Goal: Leave review/rating

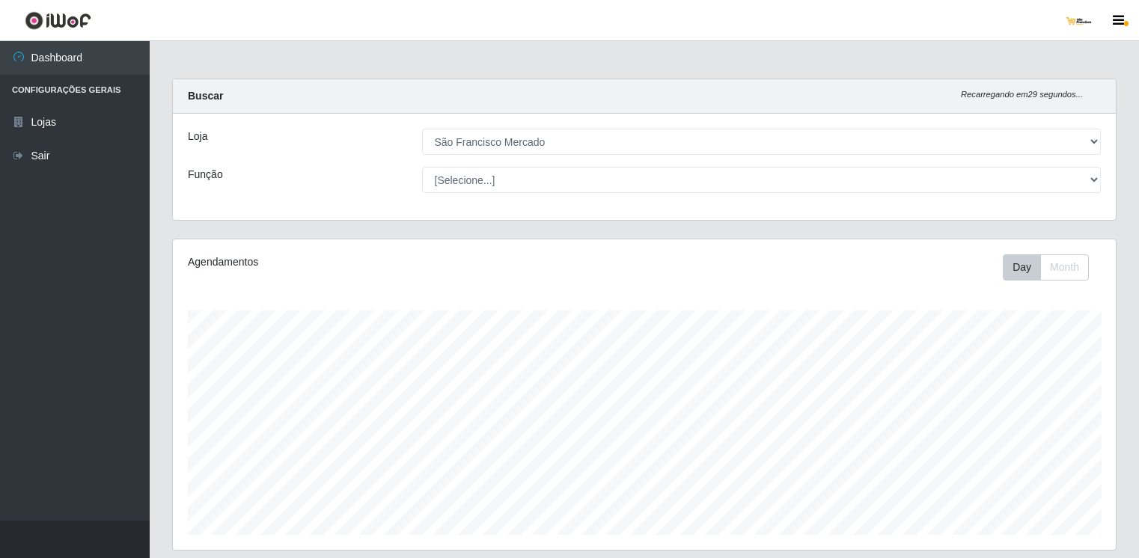
select select "168"
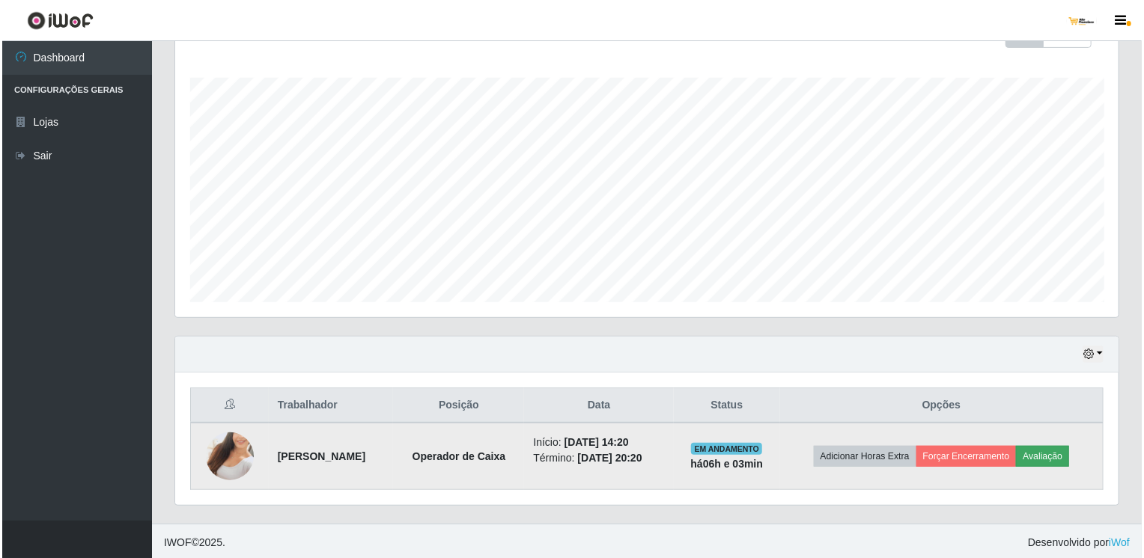
scroll to position [311, 943]
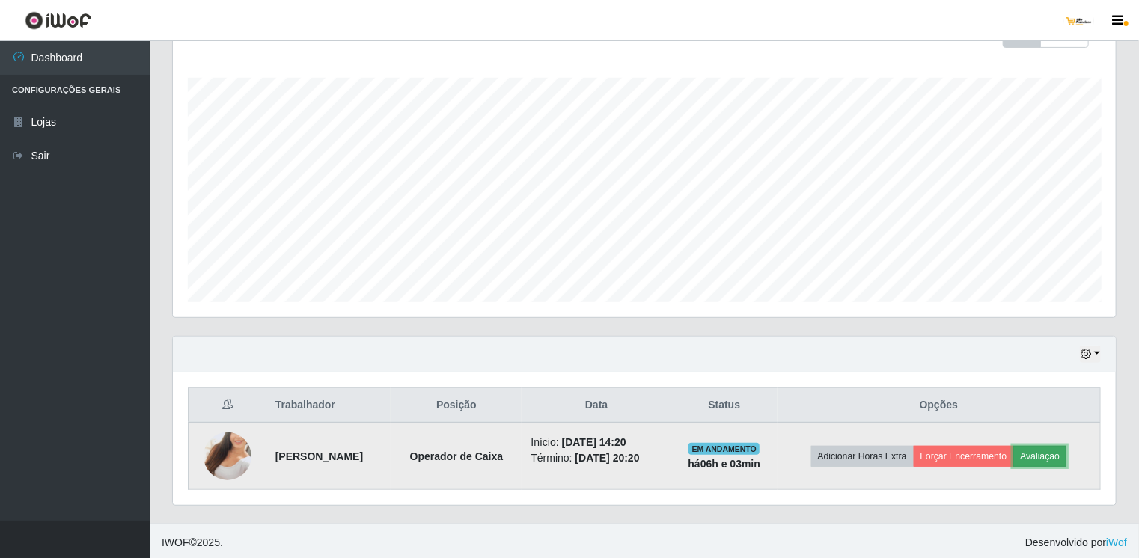
click at [1043, 455] on button "Avaliação" at bounding box center [1040, 456] width 53 height 21
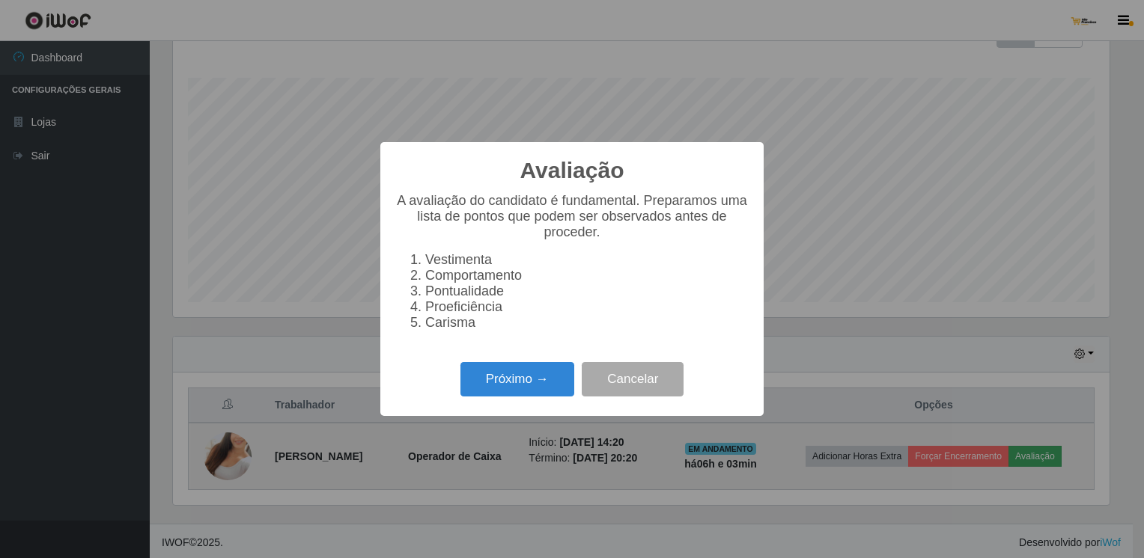
scroll to position [311, 937]
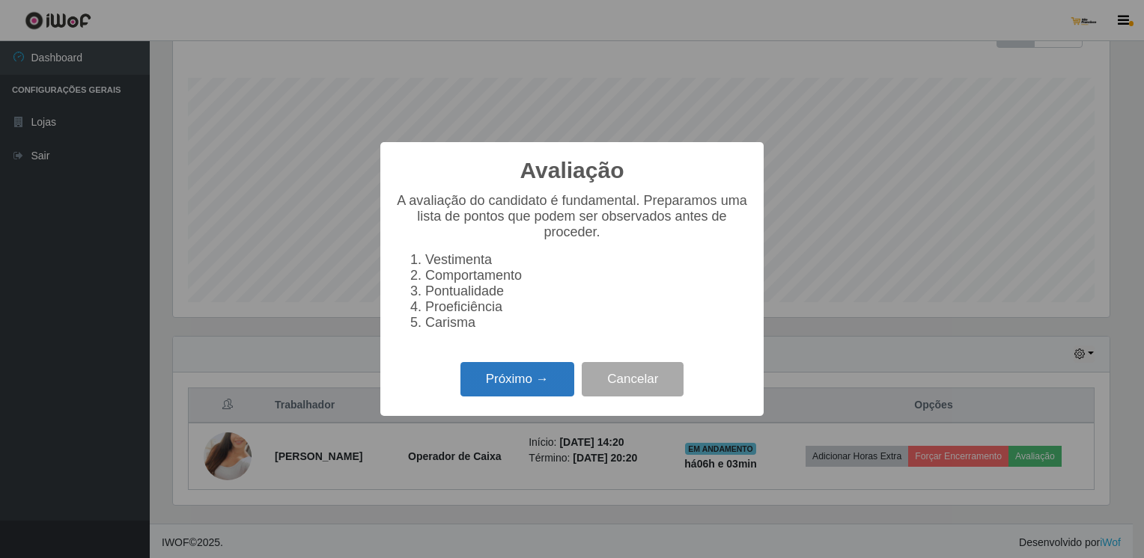
click at [539, 391] on button "Próximo →" at bounding box center [517, 379] width 114 height 35
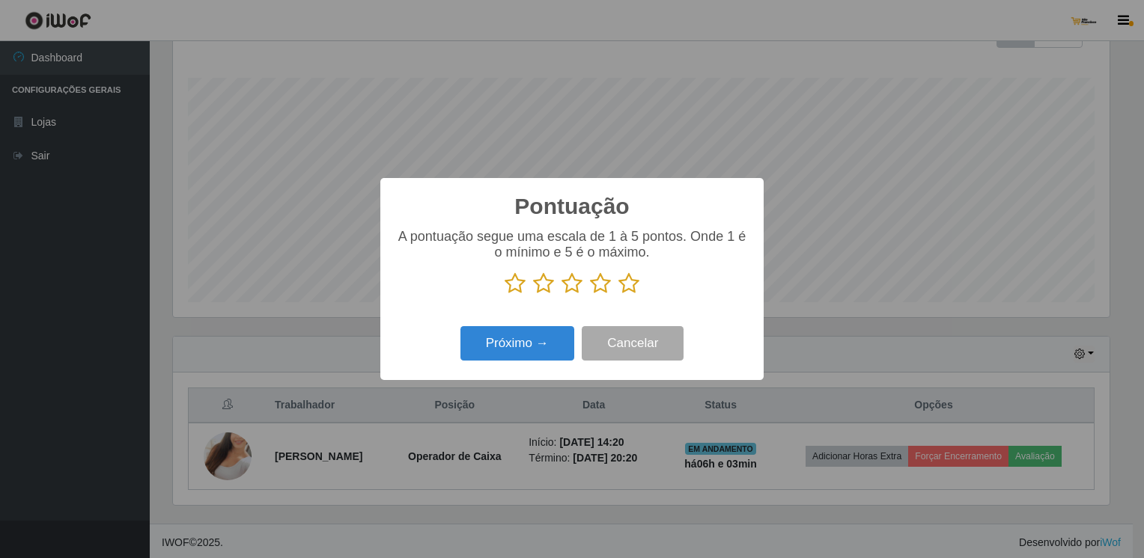
click at [622, 286] on icon at bounding box center [628, 283] width 21 height 22
click at [618, 295] on input "radio" at bounding box center [618, 295] width 0 height 0
click at [480, 352] on button "Próximo →" at bounding box center [517, 343] width 114 height 35
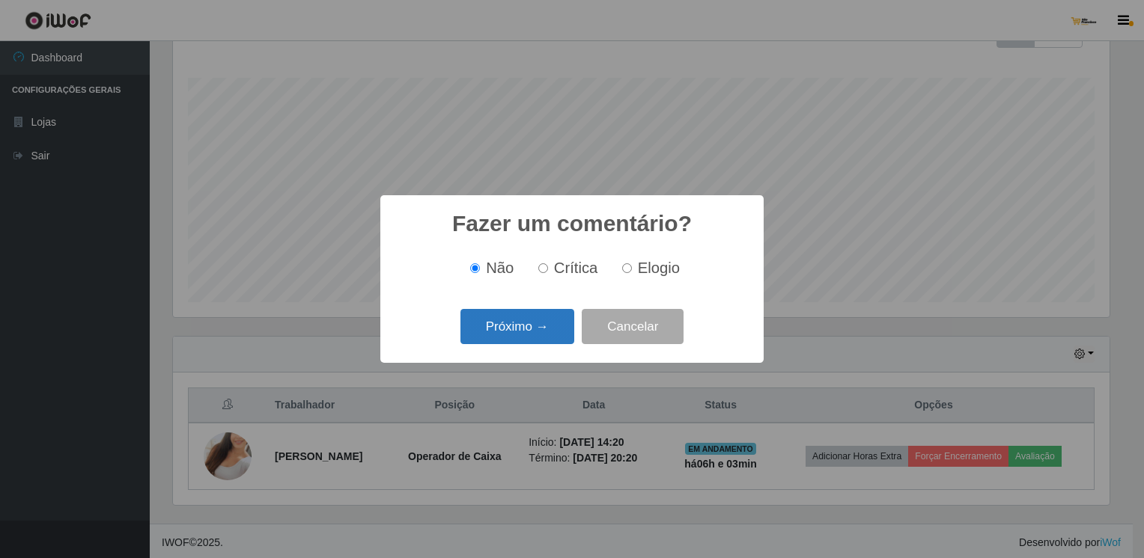
click at [490, 336] on button "Próximo →" at bounding box center [517, 326] width 114 height 35
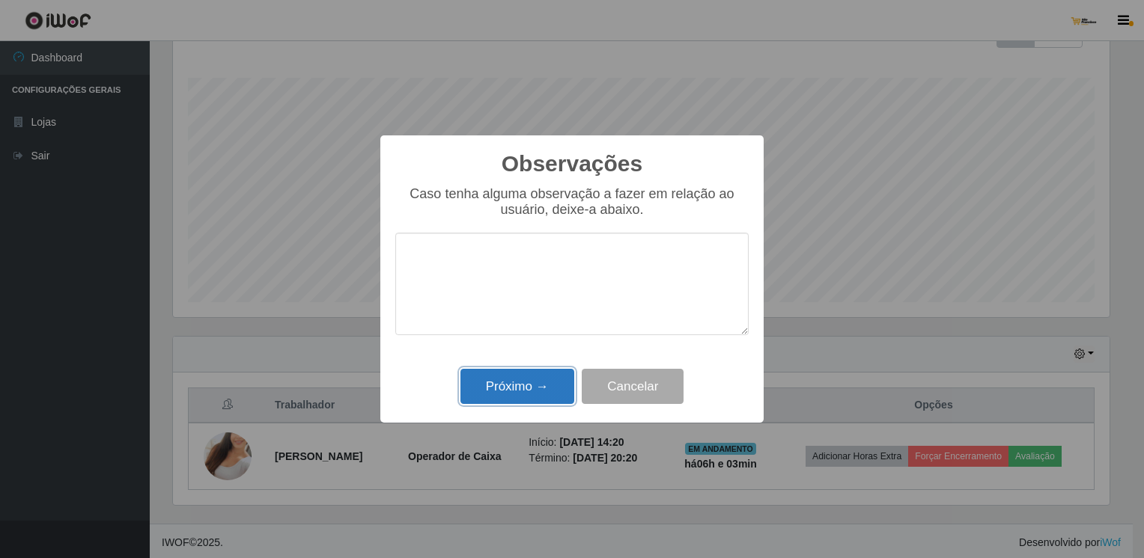
click at [500, 374] on button "Próximo →" at bounding box center [517, 386] width 114 height 35
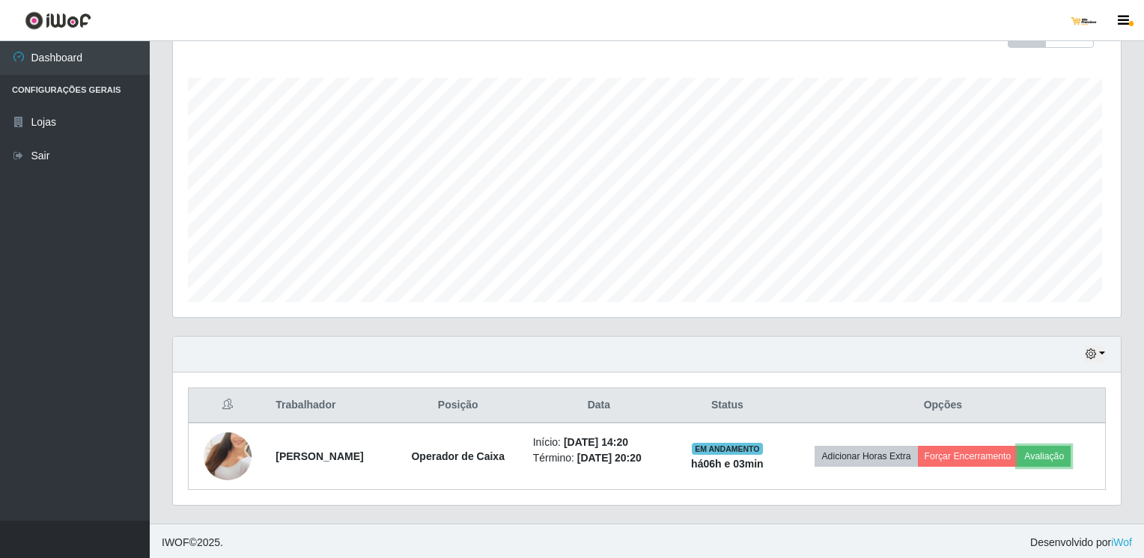
scroll to position [311, 943]
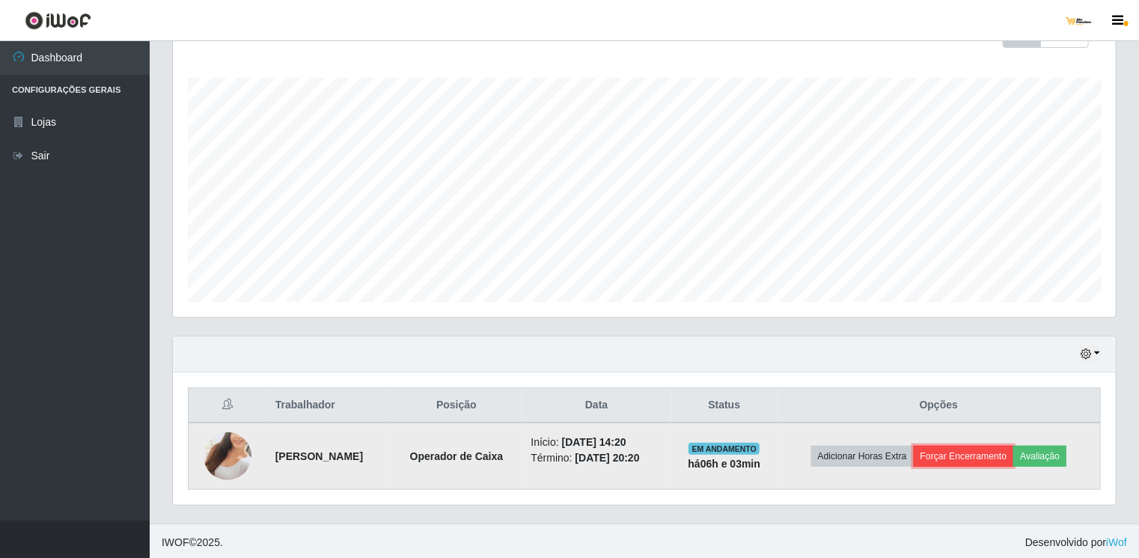
click at [964, 453] on button "Forçar Encerramento" at bounding box center [964, 456] width 100 height 21
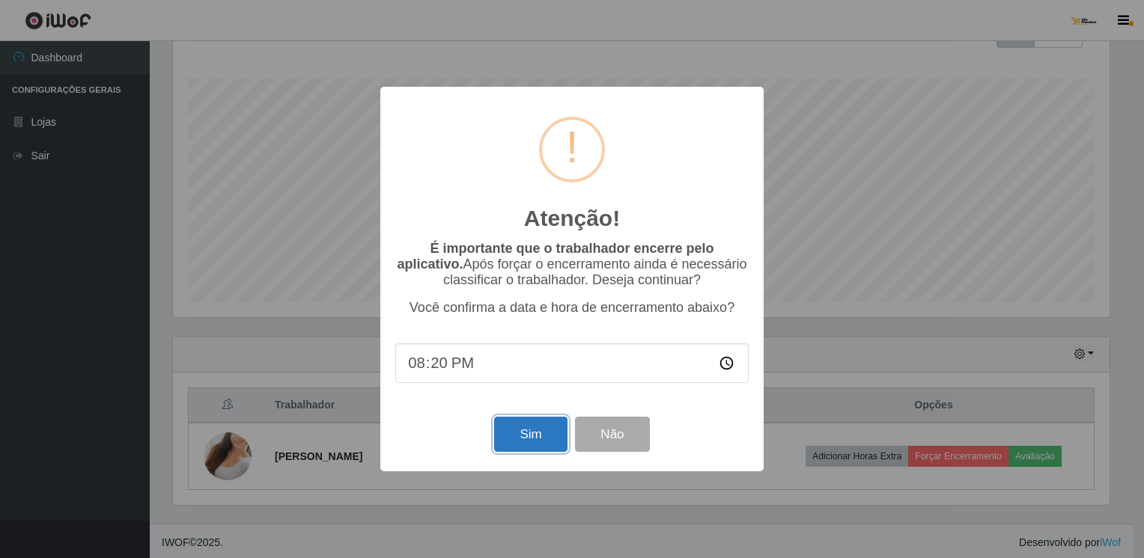
click at [555, 436] on button "Sim" at bounding box center [530, 434] width 73 height 35
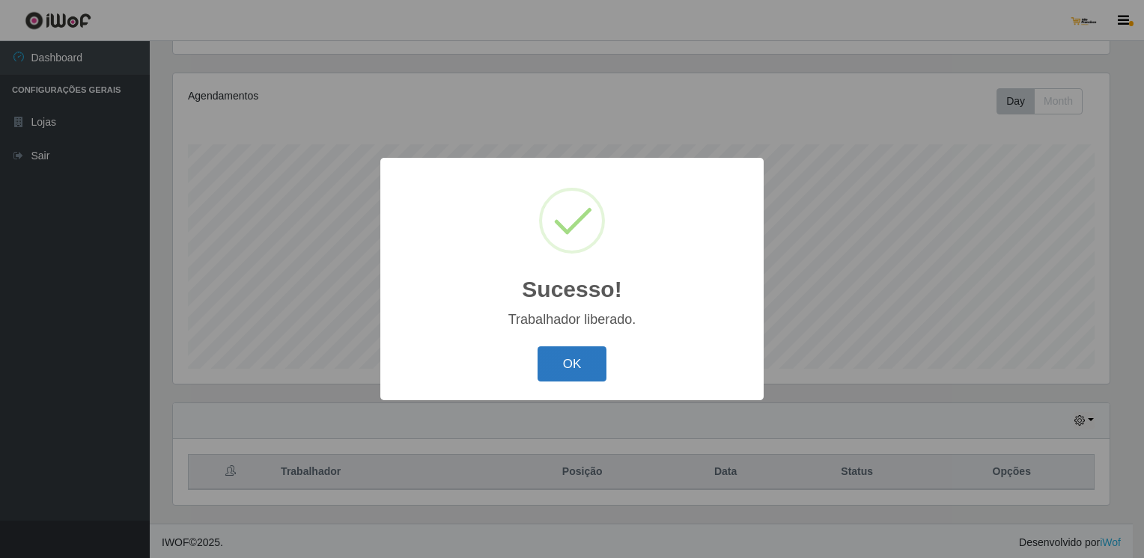
click at [575, 360] on button "OK" at bounding box center [572, 364] width 70 height 35
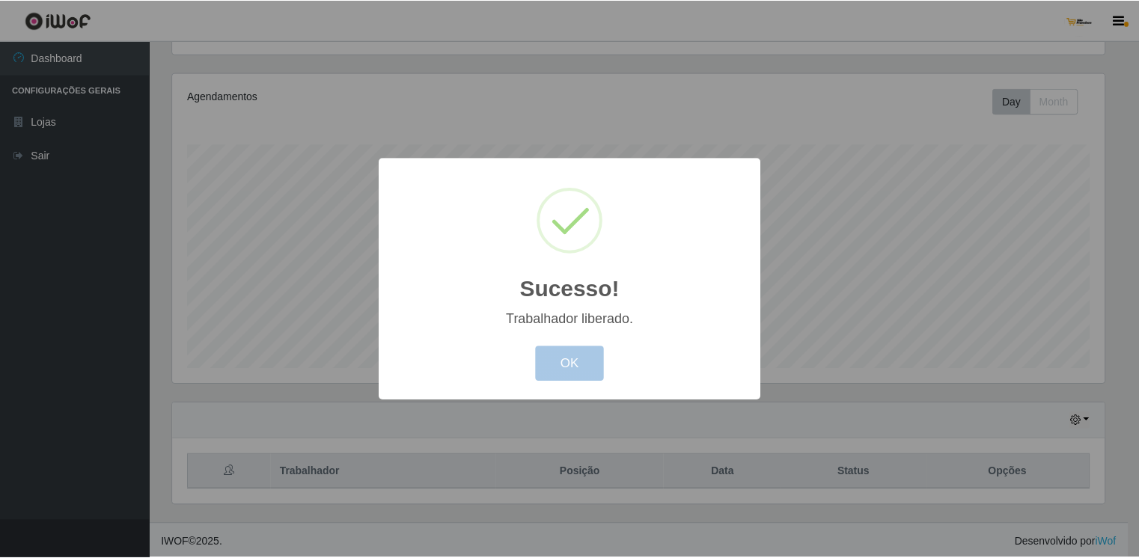
scroll to position [311, 943]
